Goal: Information Seeking & Learning: Check status

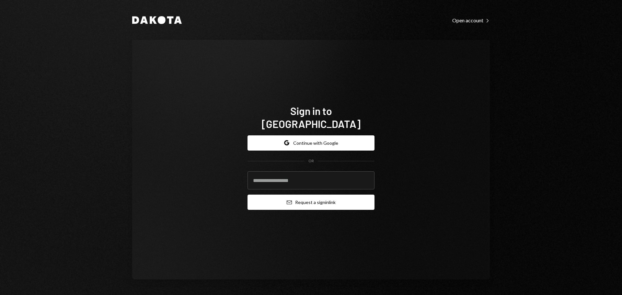
click at [312, 199] on button "Email Request a sign in link" at bounding box center [311, 202] width 127 height 15
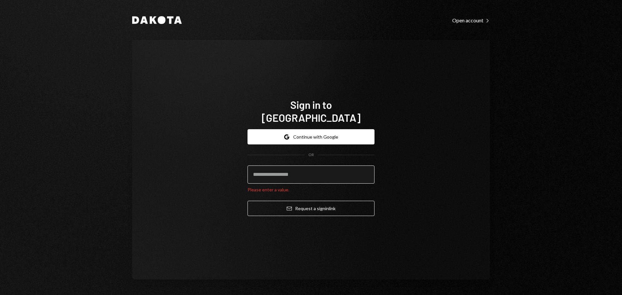
click at [301, 174] on input "email" at bounding box center [311, 175] width 127 height 18
type input "**********"
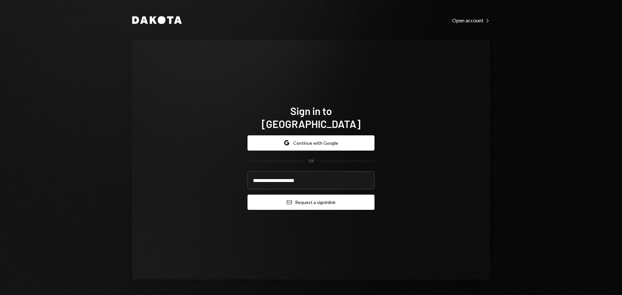
click at [313, 201] on button "Email Request a sign in link" at bounding box center [311, 202] width 127 height 15
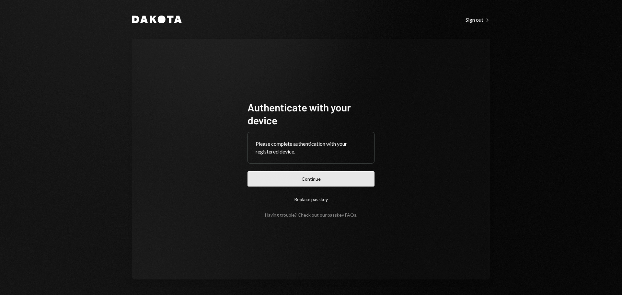
click at [302, 179] on button "Continue" at bounding box center [311, 178] width 127 height 15
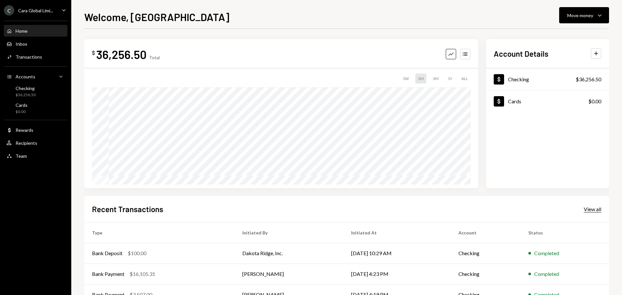
click at [585, 211] on div "View all" at bounding box center [593, 209] width 18 height 6
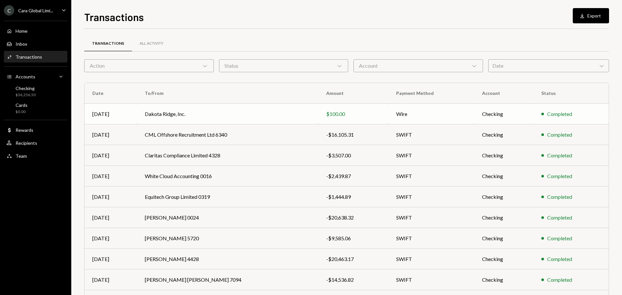
click at [368, 113] on div "$100.00" at bounding box center [353, 114] width 54 height 8
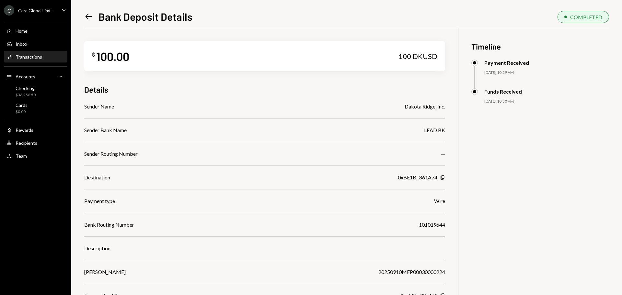
click at [88, 15] on icon "Left Arrow" at bounding box center [88, 16] width 9 height 9
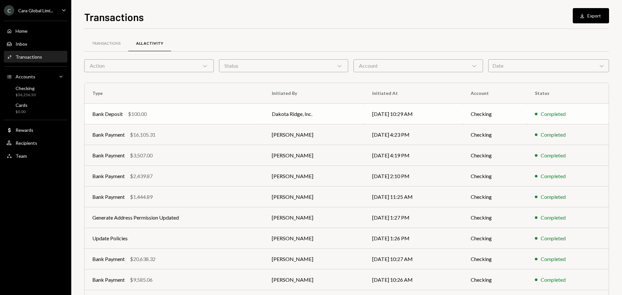
click at [341, 112] on td "Dakota Ridge, Inc." at bounding box center [314, 114] width 100 height 21
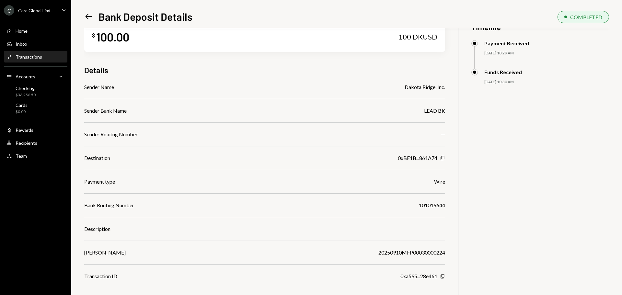
scroll to position [28, 0]
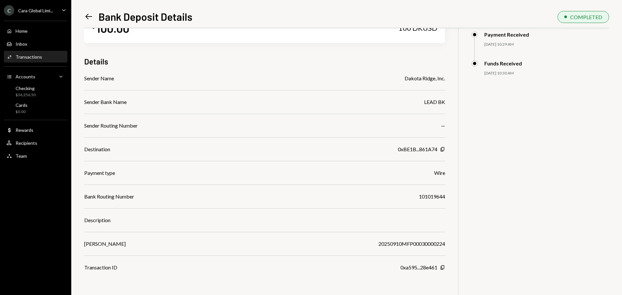
click at [93, 12] on div "Left Arrow Bank Deposit Details" at bounding box center [138, 16] width 108 height 13
click at [88, 15] on icon at bounding box center [89, 17] width 7 height 6
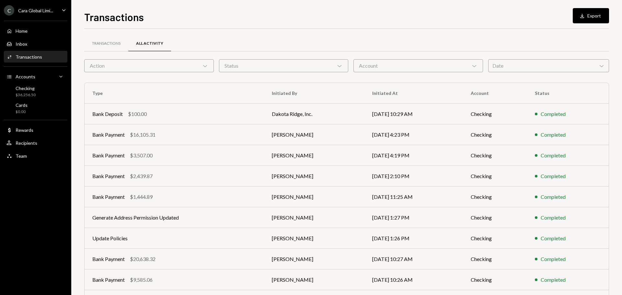
drag, startPoint x: 506, startPoint y: 63, endPoint x: 514, endPoint y: 63, distance: 8.4
click at [507, 62] on div "Date Chevron Down" at bounding box center [549, 65] width 121 height 13
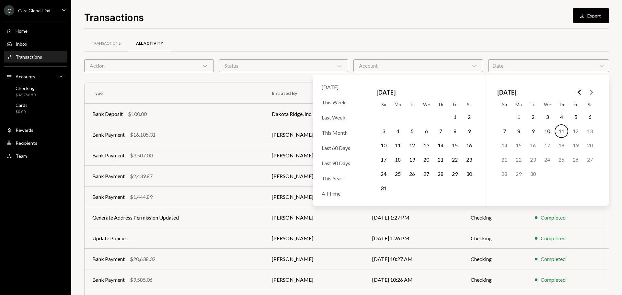
click at [518, 131] on button "8" at bounding box center [519, 131] width 14 height 14
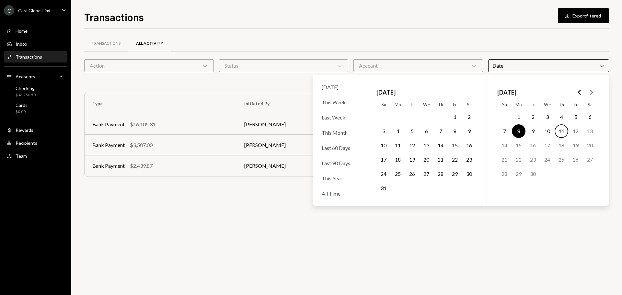
click at [561, 126] on button "11" at bounding box center [562, 131] width 14 height 14
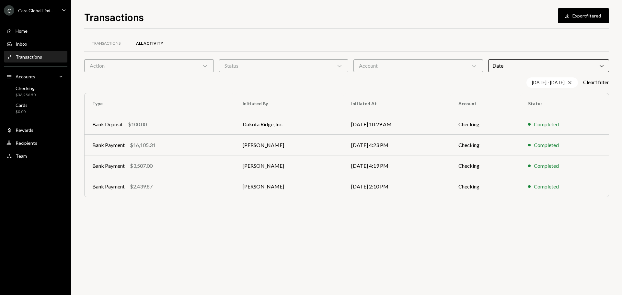
click at [399, 239] on div "Transactions All Activity Action Chevron Down Status Chevron Down Account Chevr…" at bounding box center [346, 162] width 525 height 266
click at [591, 13] on button "Download Export filtered" at bounding box center [583, 15] width 51 height 15
click at [198, 65] on div "Action Chevron Down" at bounding box center [149, 65] width 130 height 13
click at [531, 66] on div "Date Chevron Down" at bounding box center [549, 65] width 121 height 13
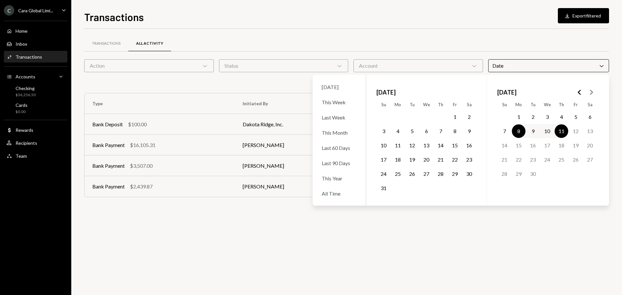
click at [500, 130] on button "7" at bounding box center [505, 131] width 14 height 14
click at [373, 30] on div "Transactions All Activity Action Chevron Down Status Chevron Down Account Chevr…" at bounding box center [346, 120] width 525 height 182
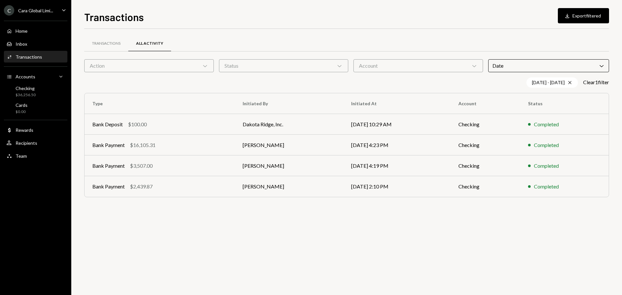
click at [268, 126] on td "Dakota Ridge, Inc." at bounding box center [289, 124] width 109 height 21
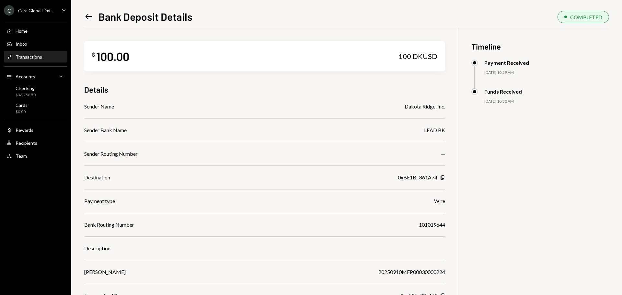
scroll to position [28, 0]
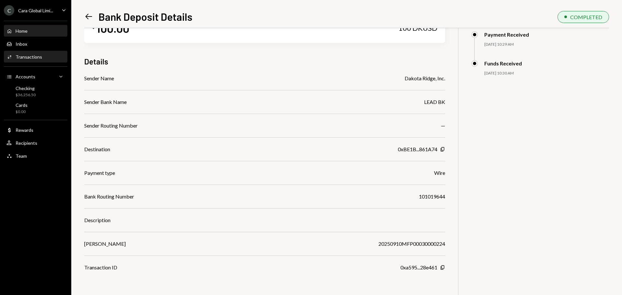
click at [30, 30] on div "Home Home" at bounding box center [35, 31] width 58 height 6
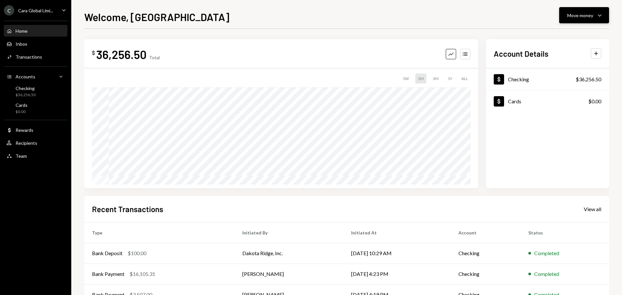
click at [588, 7] on button "Move money Caret Down" at bounding box center [584, 15] width 50 height 16
click at [478, 25] on div "Welcome, Eadaoin Move money Caret Down $ 36,256.50 Total Graph Accounts 1W 1M 3…" at bounding box center [346, 152] width 525 height 286
click at [18, 27] on div "Home Home" at bounding box center [35, 31] width 58 height 11
click at [542, 81] on div "Dollar Checking $36,256.50" at bounding box center [547, 79] width 123 height 21
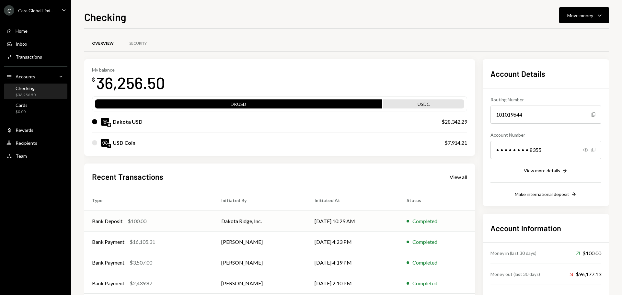
click at [316, 221] on td "[DATE] 10:29 AM" at bounding box center [353, 221] width 92 height 21
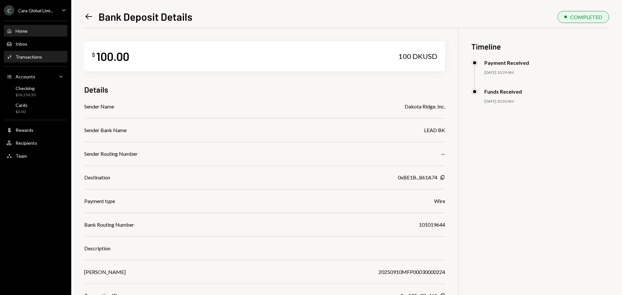
click at [21, 31] on div "Home" at bounding box center [22, 31] width 12 height 6
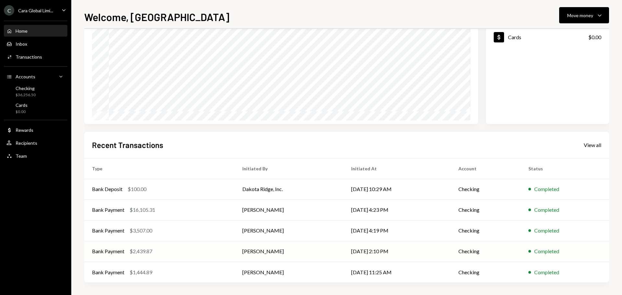
scroll to position [65, 0]
click at [596, 143] on div "View all" at bounding box center [593, 145] width 18 height 6
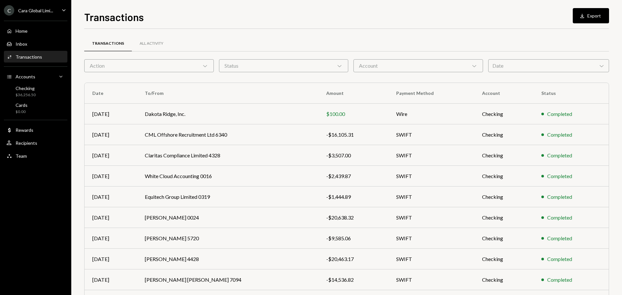
click at [527, 57] on div "Transactions All Activity" at bounding box center [346, 47] width 525 height 24
click at [529, 69] on div "Date Chevron Down" at bounding box center [549, 65] width 121 height 13
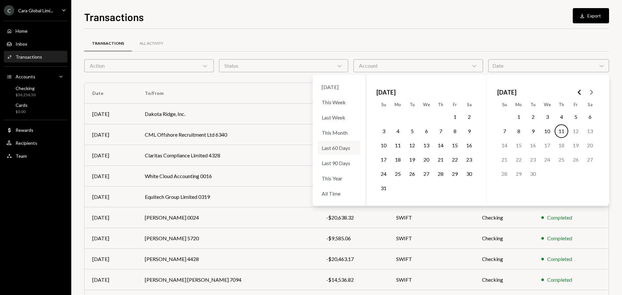
click at [326, 149] on div "Last 60 Days" at bounding box center [339, 148] width 43 height 14
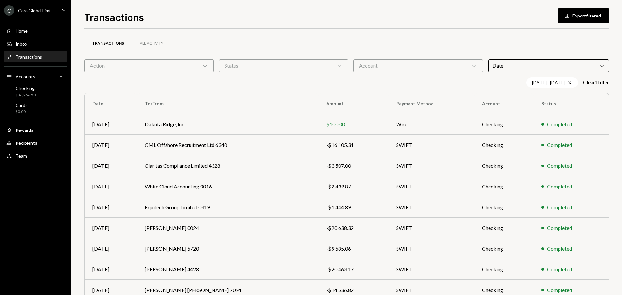
click at [227, 21] on div "Transactions Download Export filtered" at bounding box center [346, 16] width 525 height 14
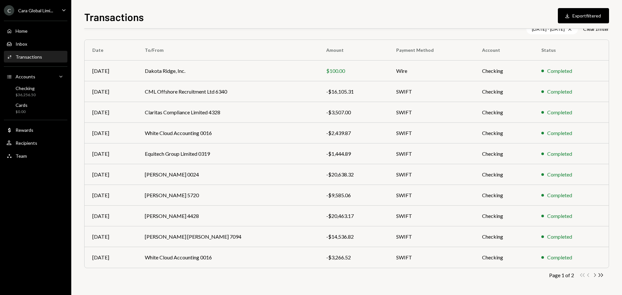
click at [596, 275] on icon "Chevron Right" at bounding box center [595, 275] width 6 height 6
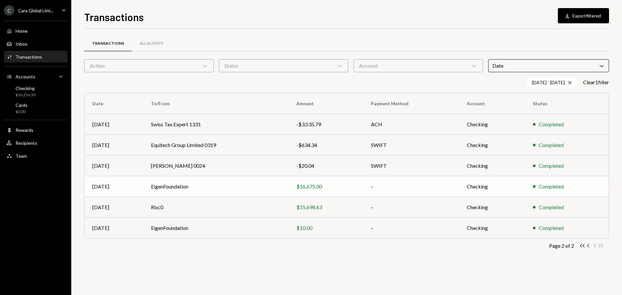
click at [312, 186] on div "$16,675.00" at bounding box center [326, 187] width 59 height 8
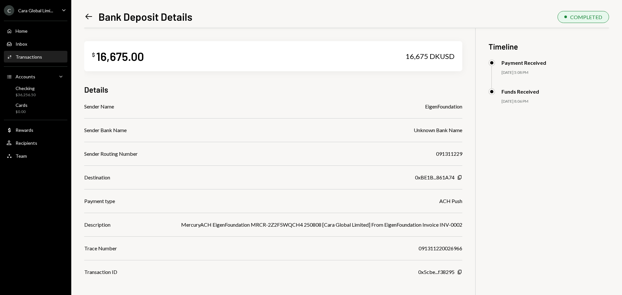
scroll to position [28, 0]
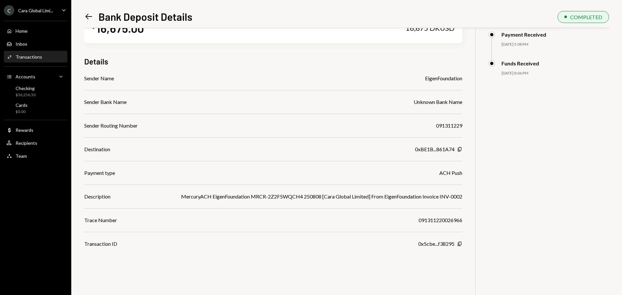
click at [93, 17] on div "Left Arrow Bank Deposit Details" at bounding box center [138, 16] width 108 height 13
click at [85, 17] on icon "Left Arrow" at bounding box center [88, 16] width 9 height 9
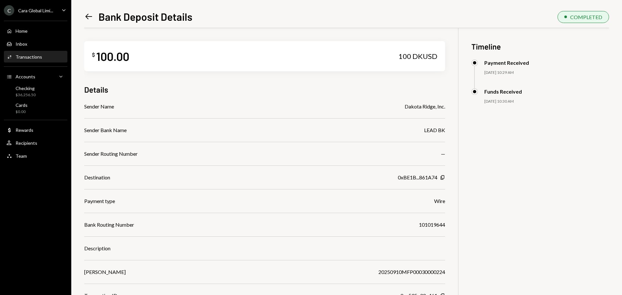
scroll to position [28, 0]
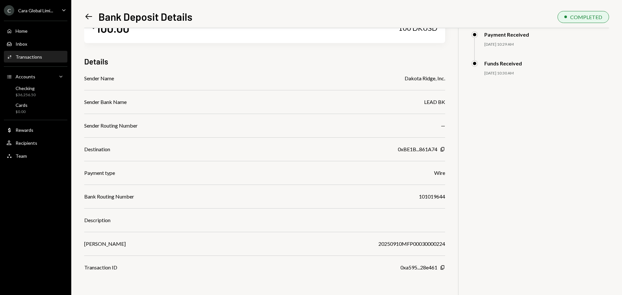
click at [90, 16] on icon "Left Arrow" at bounding box center [88, 16] width 9 height 9
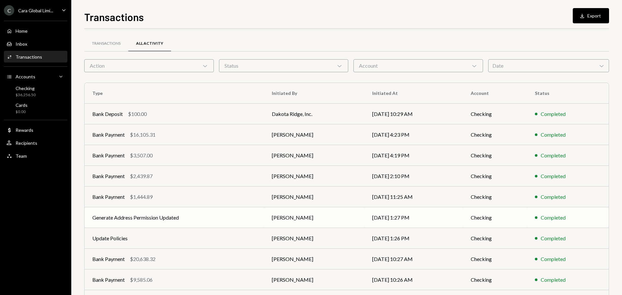
scroll to position [43, 0]
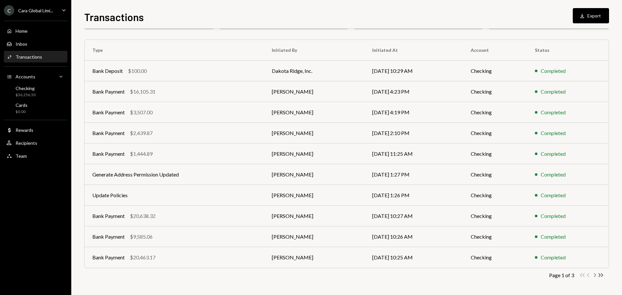
click at [596, 274] on icon "Chevron Right" at bounding box center [595, 275] width 6 height 6
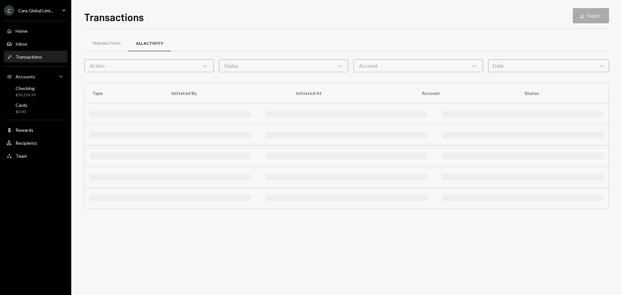
scroll to position [0, 0]
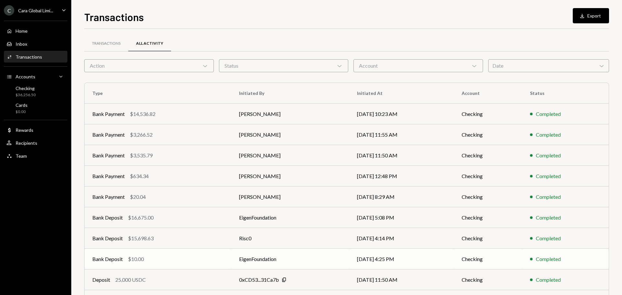
click at [271, 256] on td "EigenFoundation" at bounding box center [290, 259] width 118 height 21
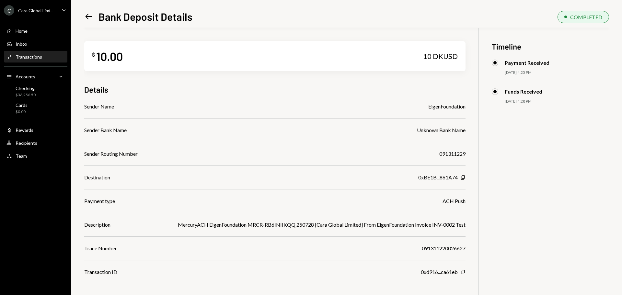
scroll to position [28, 0]
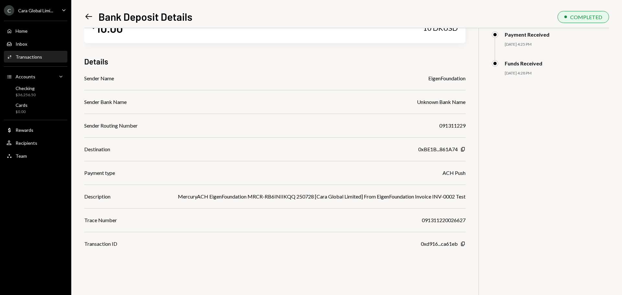
click at [88, 14] on icon "Left Arrow" at bounding box center [88, 16] width 9 height 9
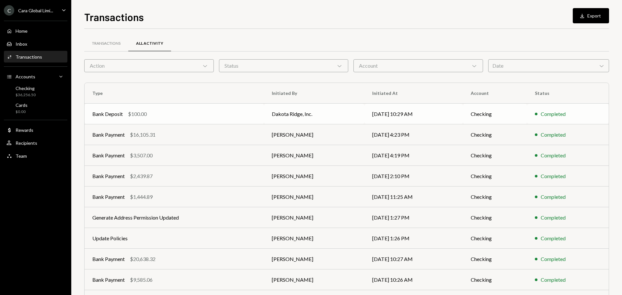
click at [278, 117] on td "Dakota Ridge, Inc." at bounding box center [314, 114] width 100 height 21
